Goal: Find specific page/section: Find specific page/section

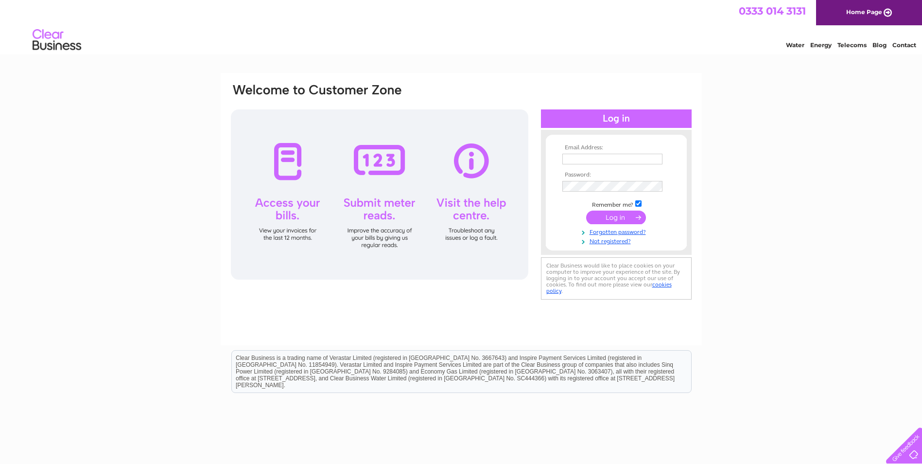
click at [603, 155] on input "text" at bounding box center [612, 159] width 100 height 11
type input "invoice@directflooring.co.uk"
click at [613, 159] on input "invoice@directflooring.co.uk" at bounding box center [612, 159] width 100 height 11
click at [740, 135] on div "Email Address: invoice@directflooring.co.uk Password:" at bounding box center [461, 292] width 922 height 438
click at [586, 211] on input "submit" at bounding box center [616, 218] width 60 height 14
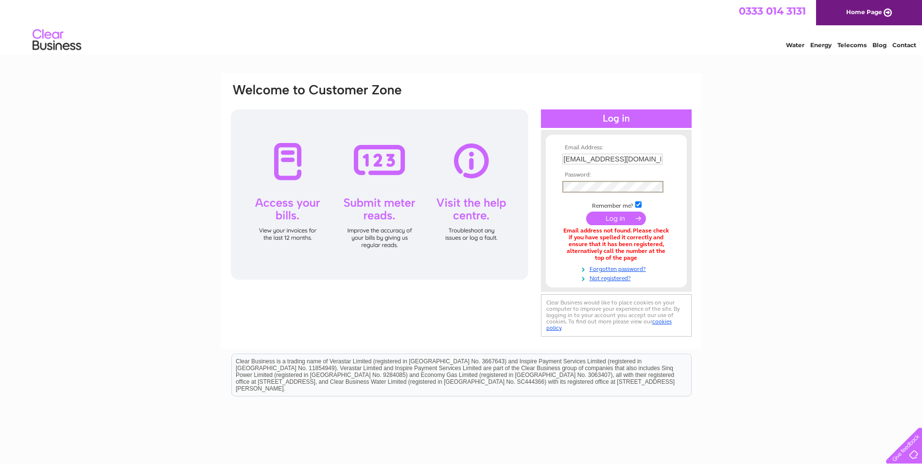
click at [586, 211] on input "submit" at bounding box center [616, 218] width 60 height 14
click at [605, 158] on input "invoice@directflooring.co.uk" at bounding box center [612, 159] width 100 height 11
drag, startPoint x: 584, startPoint y: 159, endPoint x: 504, endPoint y: 174, distance: 80.7
click at [504, 174] on div "Email Address: invoice@directflooring.co.uk Password:" at bounding box center [461, 211] width 463 height 256
type input "[PERSON_NAME][EMAIL_ADDRESS][PERSON_NAME][DOMAIN_NAME]"
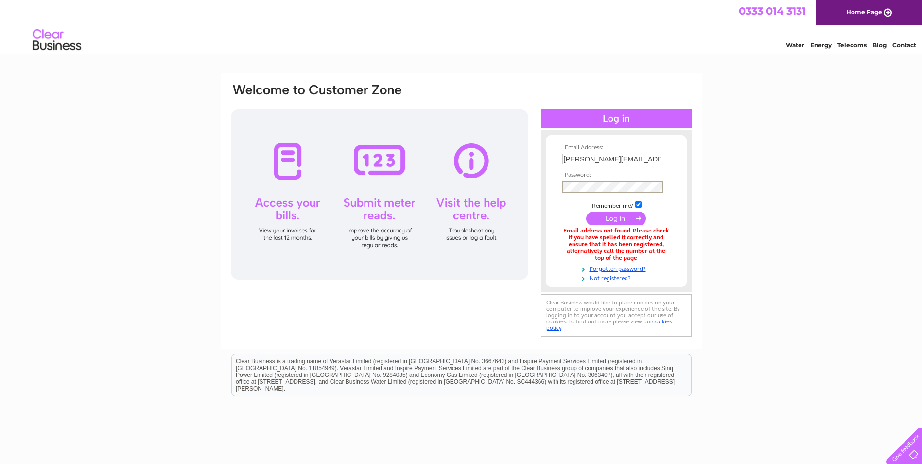
click at [586, 211] on input "submit" at bounding box center [616, 218] width 60 height 14
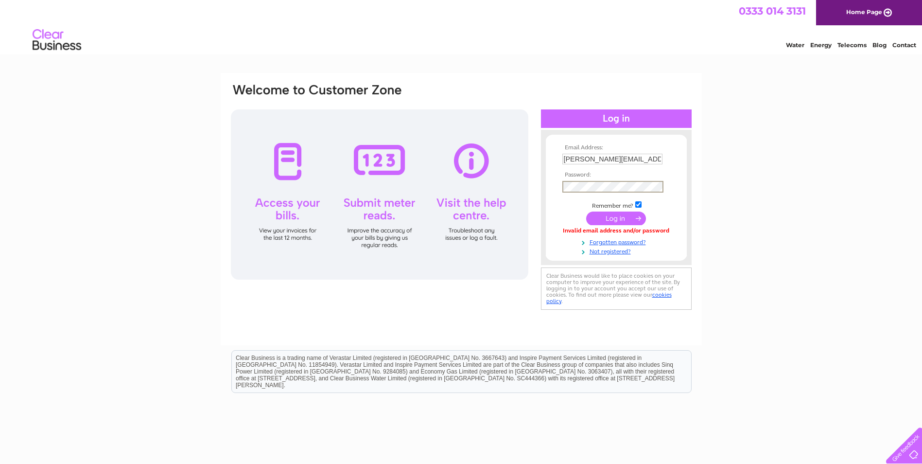
click at [586, 211] on input "submit" at bounding box center [616, 218] width 60 height 14
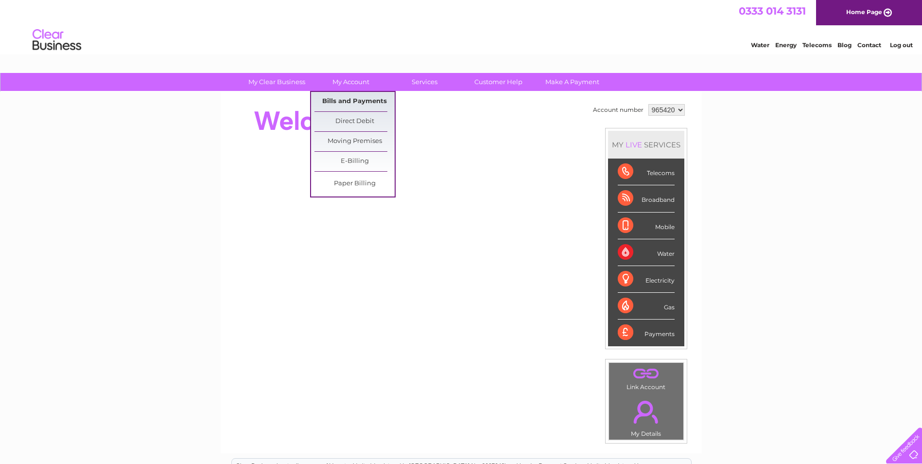
click at [358, 99] on link "Bills and Payments" at bounding box center [354, 101] width 80 height 19
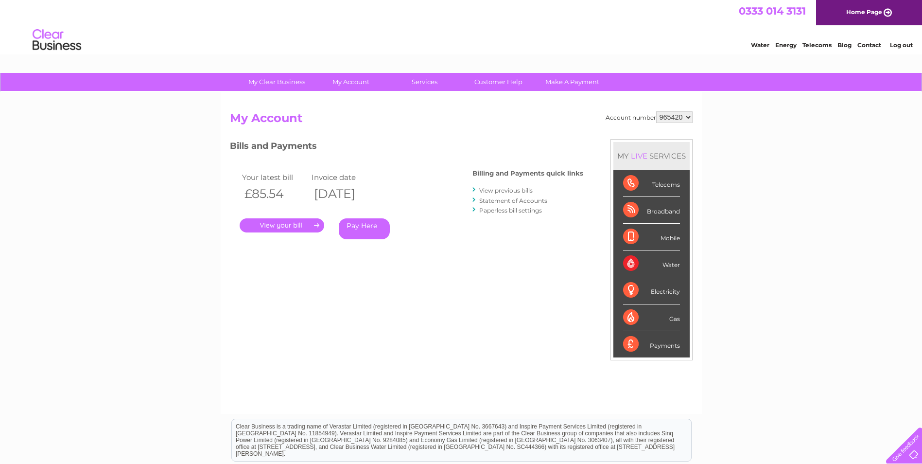
click at [283, 225] on link "." at bounding box center [282, 225] width 85 height 14
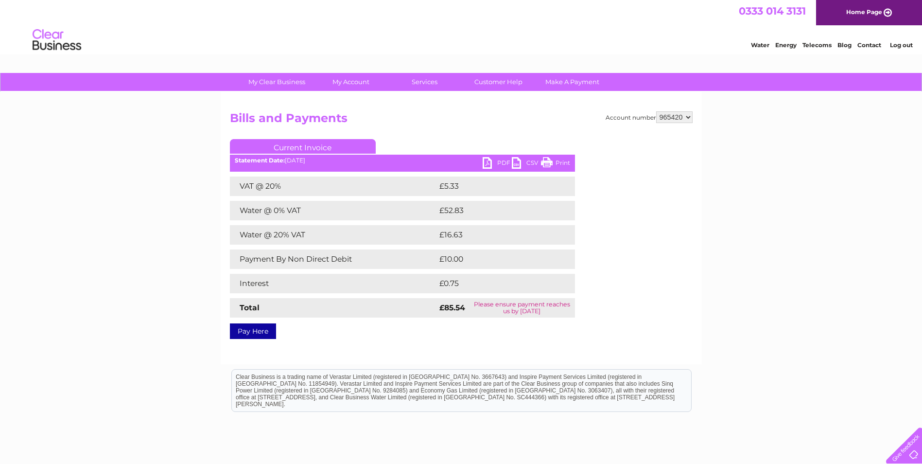
click at [493, 162] on link "PDF" at bounding box center [496, 164] width 29 height 14
